Goal: Navigation & Orientation: Go to known website

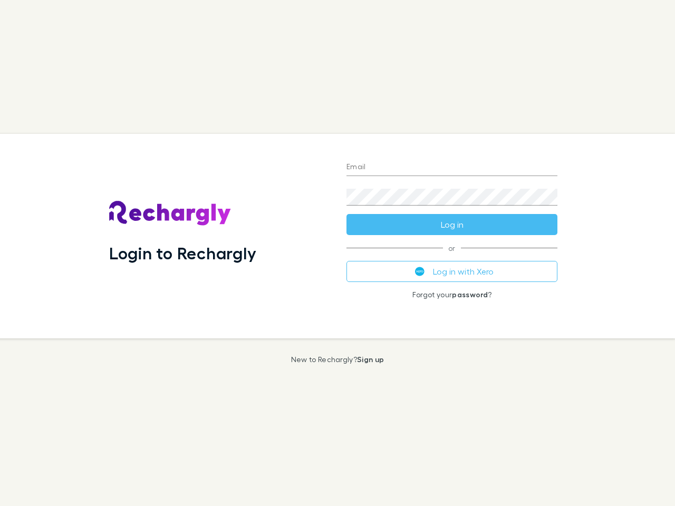
click at [337, 253] on div "Login to Rechargly" at bounding box center [219, 236] width 237 height 205
click at [452, 168] on input "Email" at bounding box center [451, 167] width 211 height 17
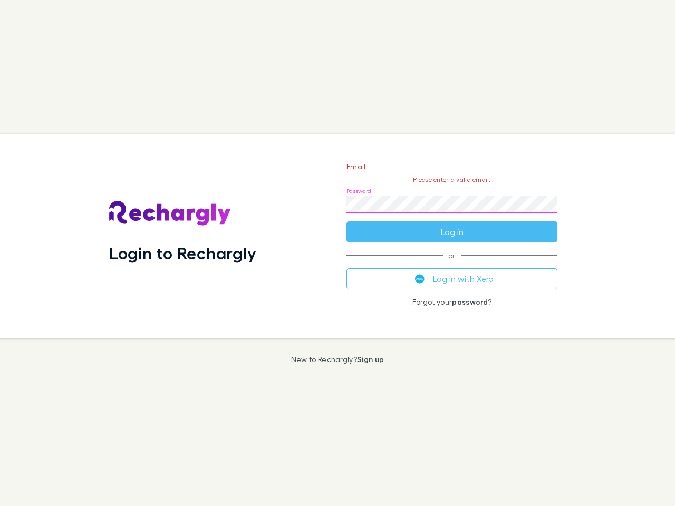
click at [452, 225] on form "Email Please enter a valid email. Password Log in" at bounding box center [451, 197] width 211 height 92
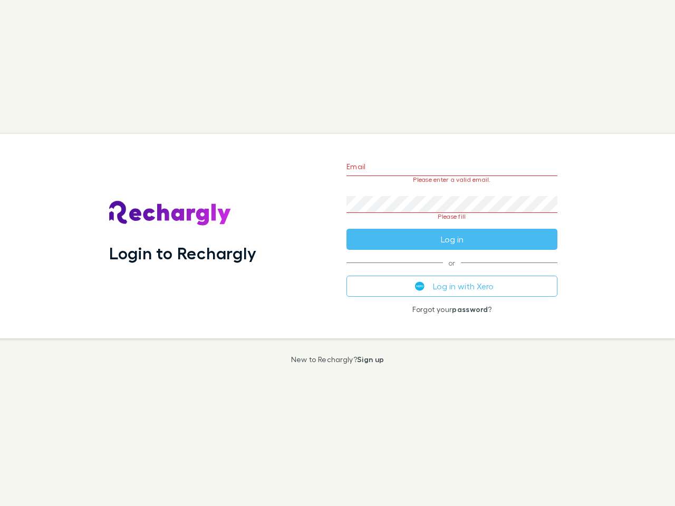
click at [452, 272] on div "Email Please enter a valid email. Password Please fill Log in or Log in with Xe…" at bounding box center [452, 236] width 228 height 205
